Goal: Task Accomplishment & Management: Use online tool/utility

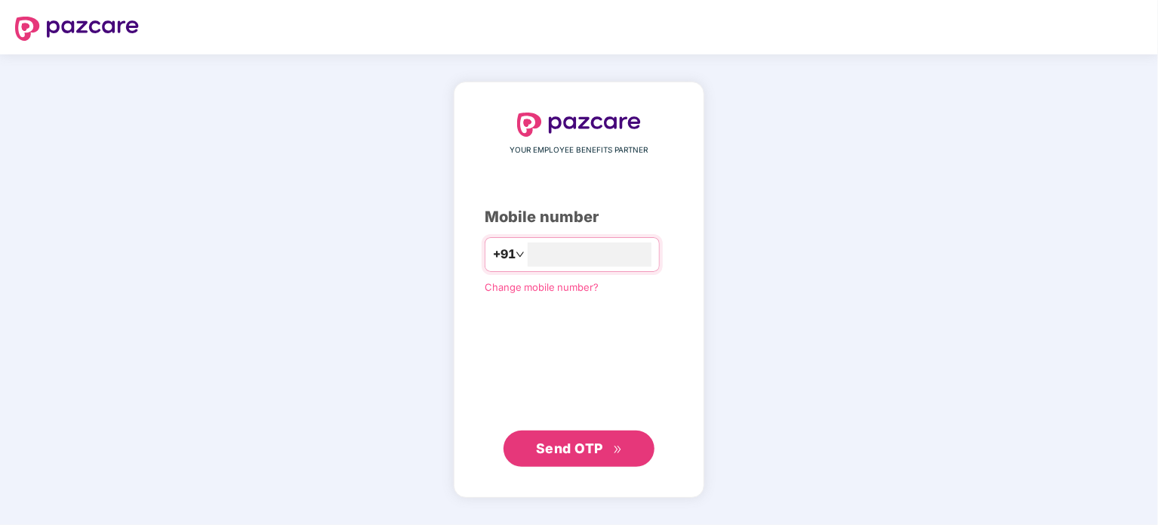
type input "**********"
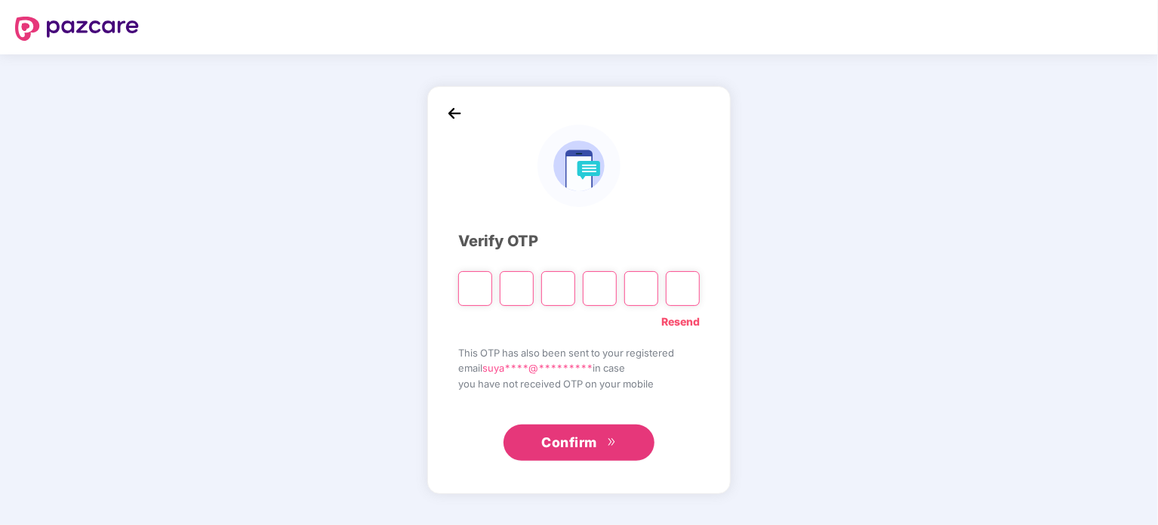
paste input "*"
type input "*"
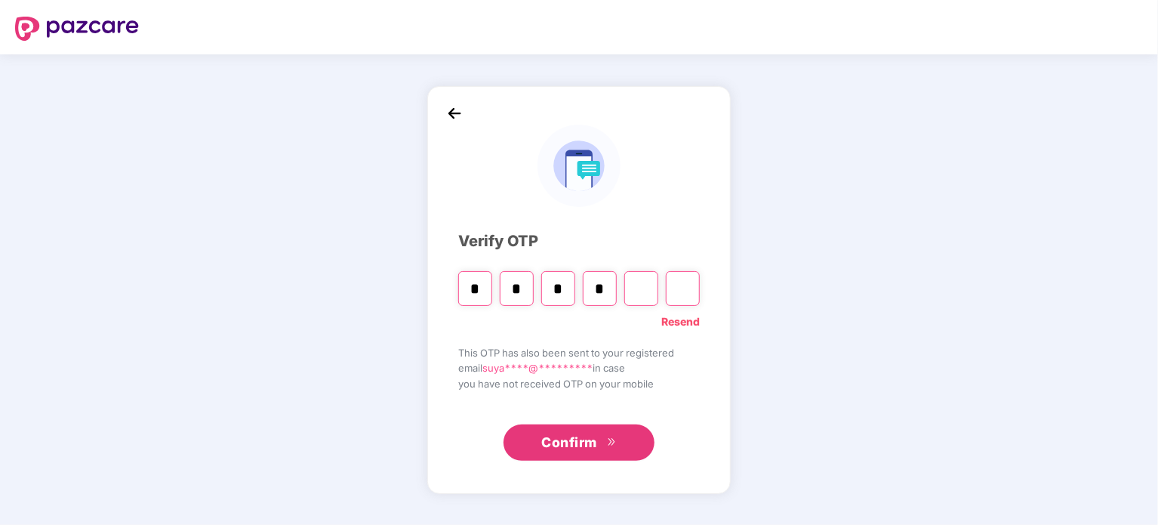
type input "*"
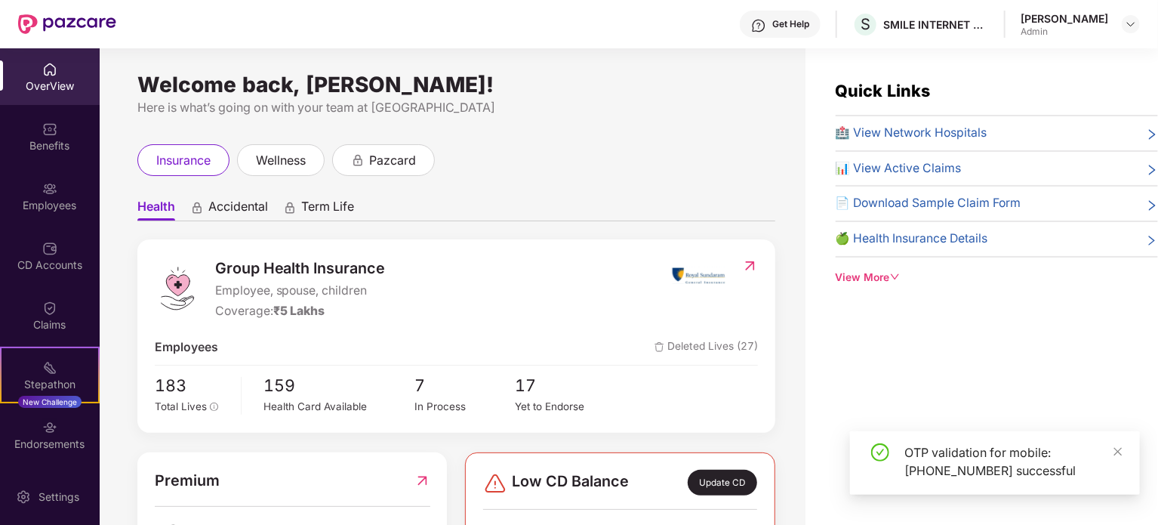
click at [42, 189] on img at bounding box center [49, 188] width 15 height 15
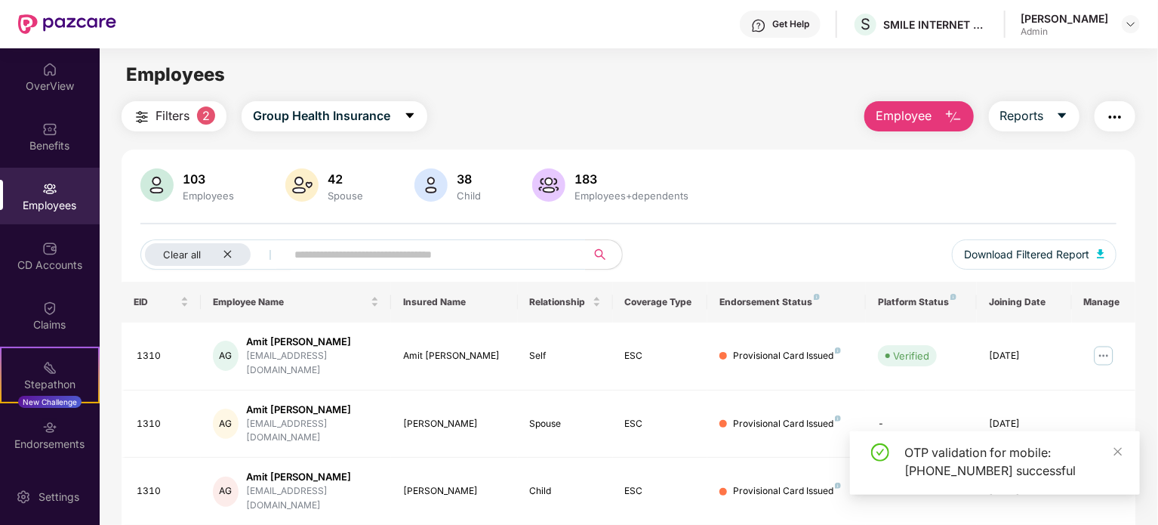
click at [1131, 112] on button "button" at bounding box center [1114, 116] width 41 height 30
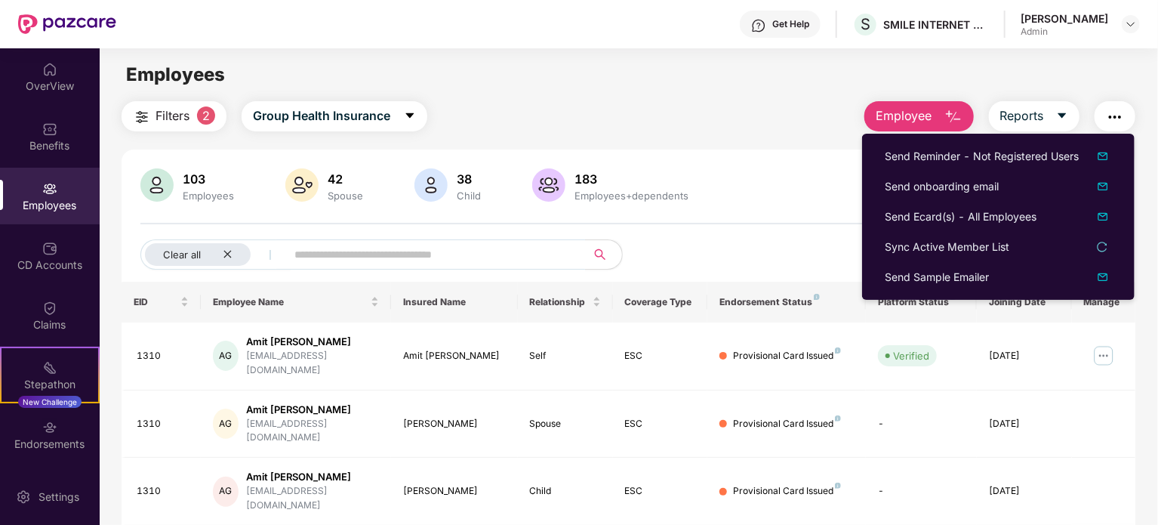
click at [1082, 96] on main "Employees Filters 2 Group Health Insurance Employee Reports 103 Employees 42 Sp…" at bounding box center [628, 310] width 1057 height 525
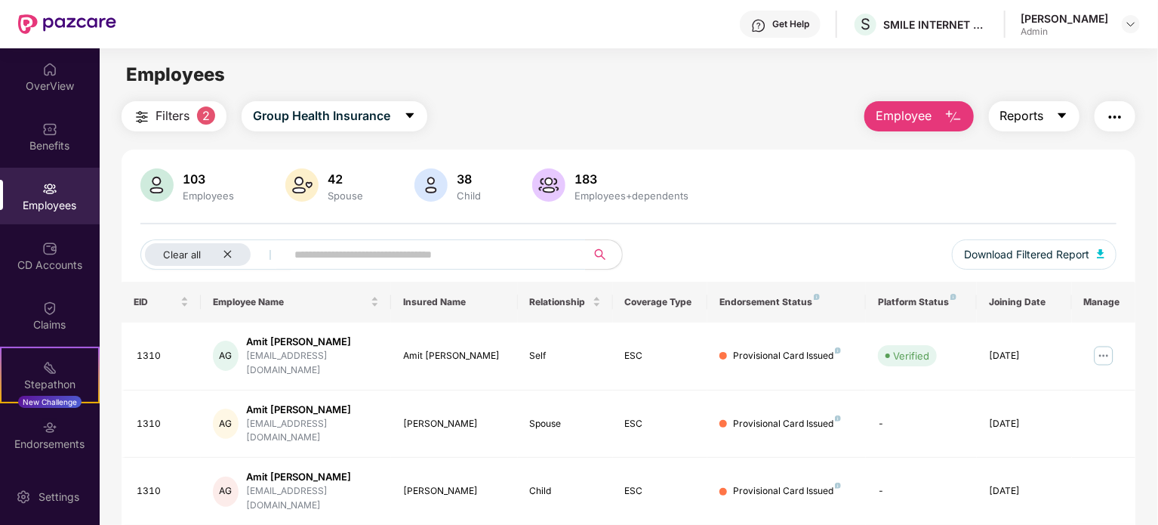
click at [1056, 116] on icon "caret-down" at bounding box center [1062, 115] width 12 height 12
click at [1072, 72] on div "Employees" at bounding box center [628, 74] width 1057 height 29
click at [1062, 251] on span "Download Filtered Report" at bounding box center [1026, 254] width 125 height 17
click at [229, 248] on div "Clear all" at bounding box center [198, 254] width 106 height 23
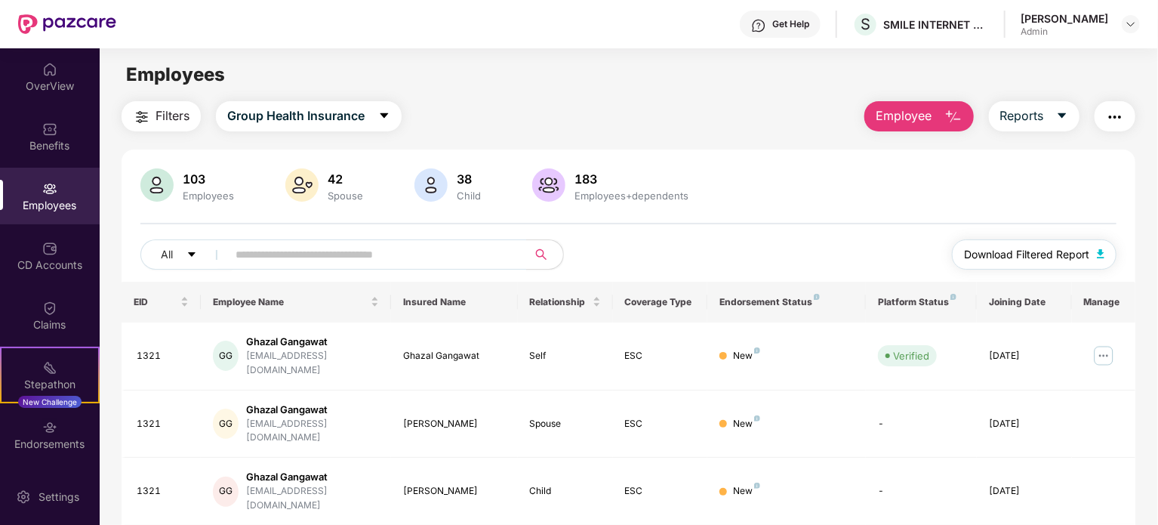
click at [1048, 258] on span "Download Filtered Report" at bounding box center [1026, 254] width 125 height 17
